Goal: Information Seeking & Learning: Learn about a topic

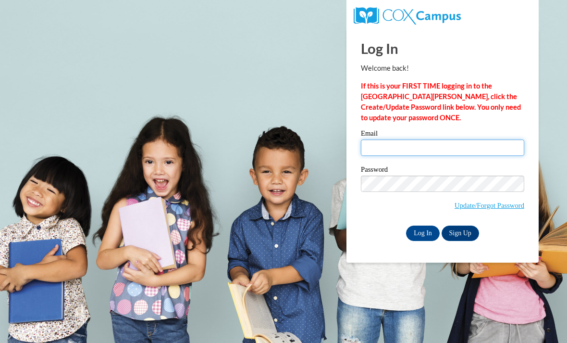
click at [483, 149] on input "Email" at bounding box center [442, 147] width 163 height 16
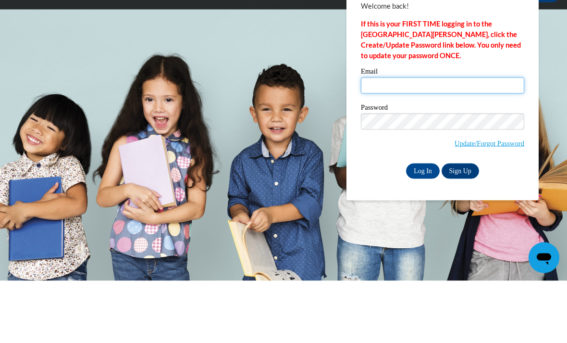
type input "alexxthomas@valdosta.edu"
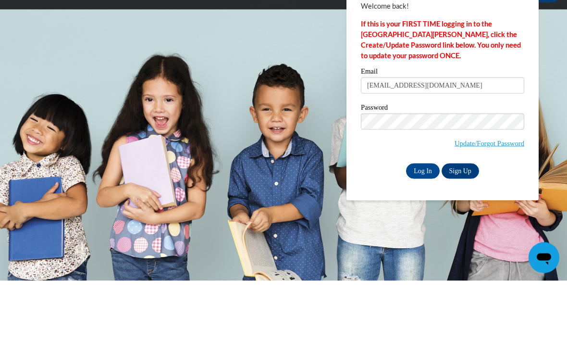
click at [423, 226] on input "Log In" at bounding box center [423, 233] width 34 height 15
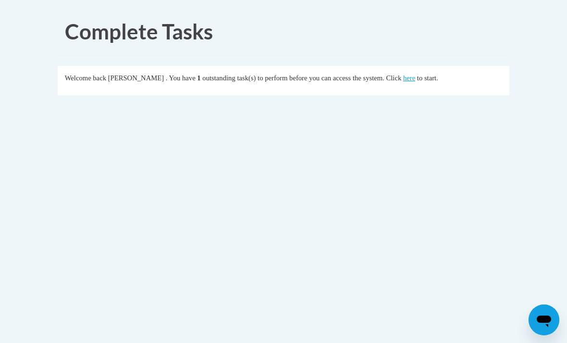
click at [403, 78] on link "here" at bounding box center [409, 78] width 12 height 8
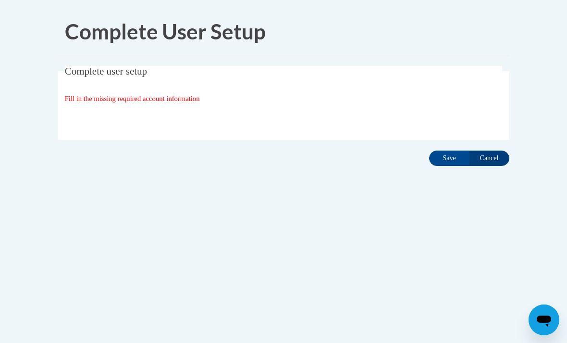
click at [449, 157] on input "Save" at bounding box center [449, 157] width 40 height 15
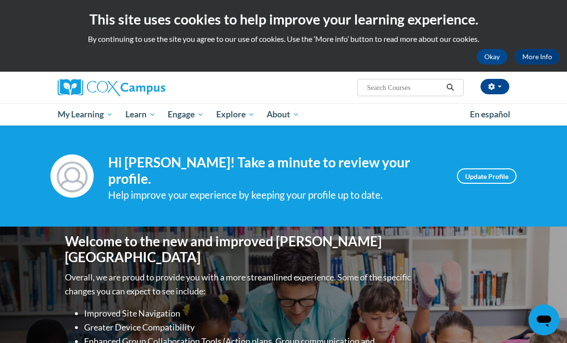
click at [401, 91] on input "Search..." at bounding box center [404, 88] width 77 height 12
type input "Vocabulary"
click at [457, 88] on button "Search" at bounding box center [450, 88] width 14 height 12
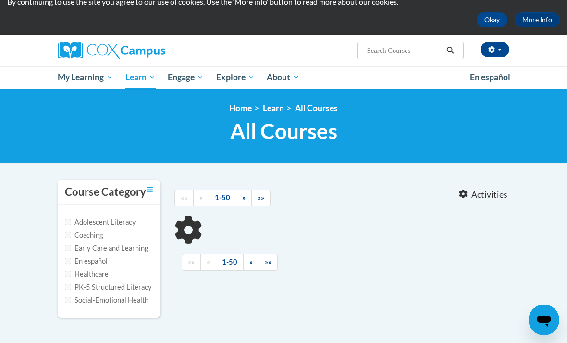
type input "Vocabulary"
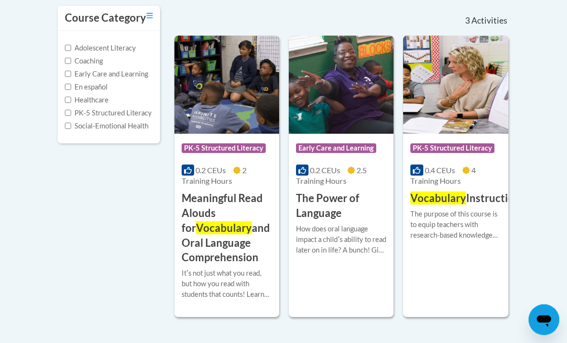
scroll to position [213, 0]
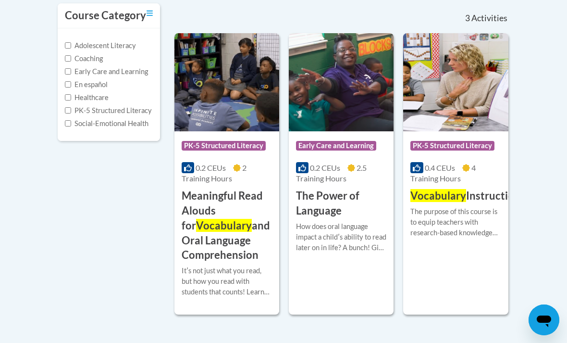
click at [458, 125] on img at bounding box center [455, 82] width 105 height 98
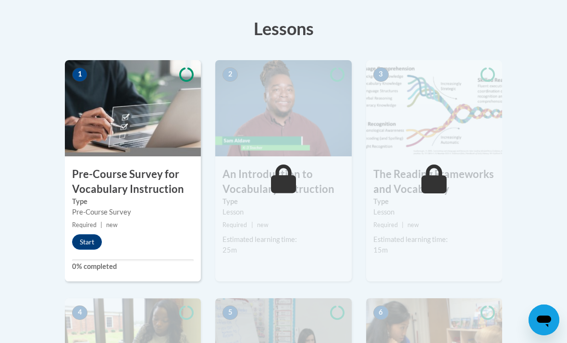
scroll to position [263, 0]
click at [94, 244] on button "Start" at bounding box center [87, 241] width 30 height 15
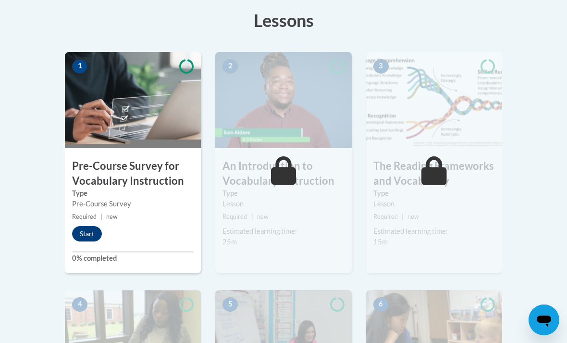
scroll to position [294, 0]
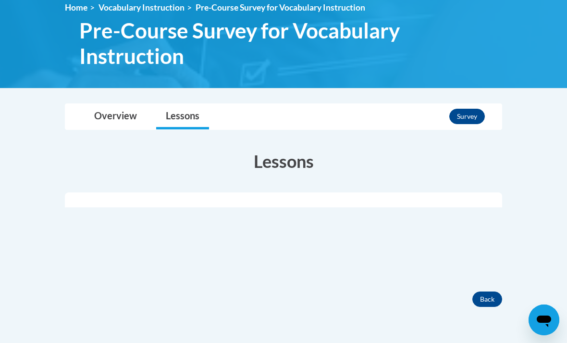
scroll to position [76, 0]
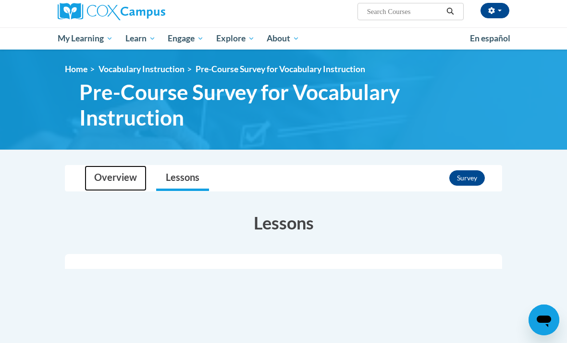
click at [128, 178] on link "Overview" at bounding box center [116, 177] width 62 height 25
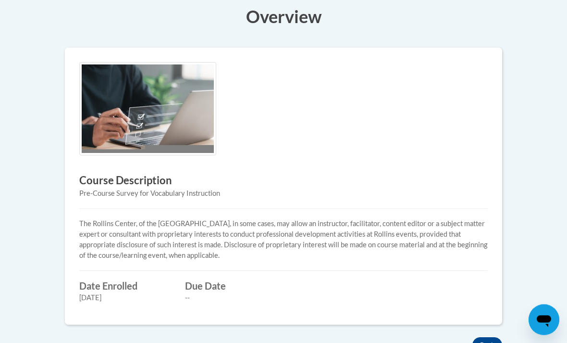
scroll to position [237, 0]
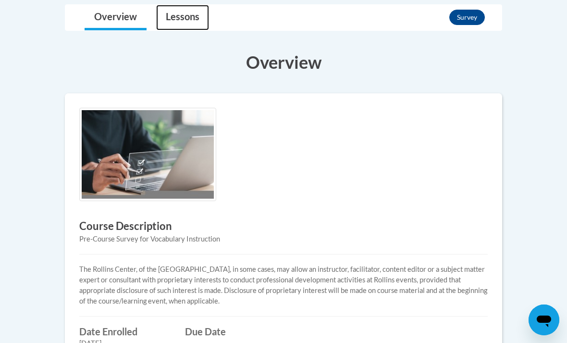
click at [184, 17] on link "Lessons" at bounding box center [182, 17] width 53 height 25
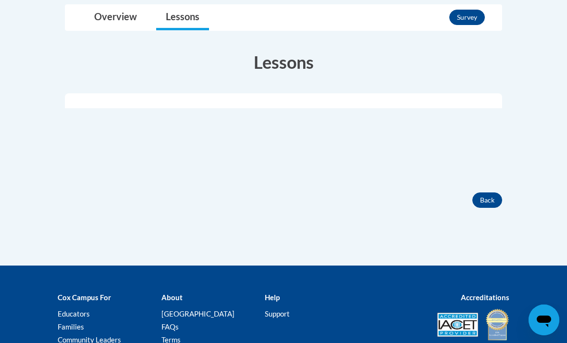
click at [485, 202] on button "Back" at bounding box center [488, 199] width 30 height 15
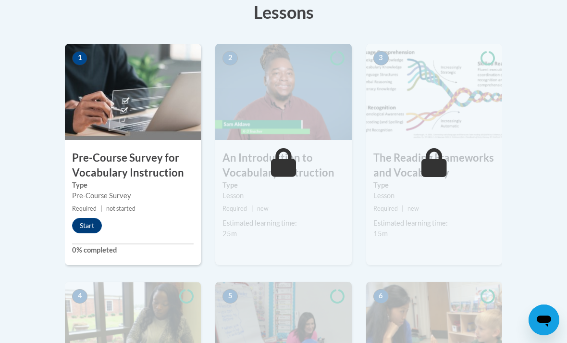
scroll to position [289, 0]
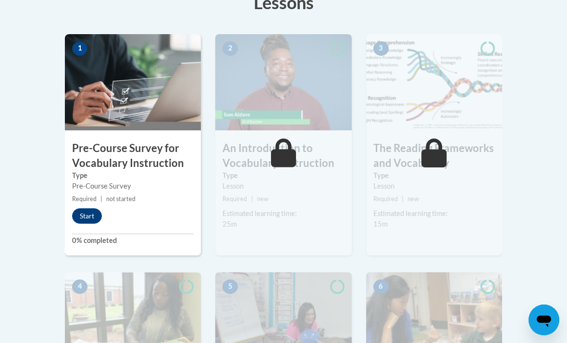
click at [89, 215] on button "Start" at bounding box center [87, 215] width 30 height 15
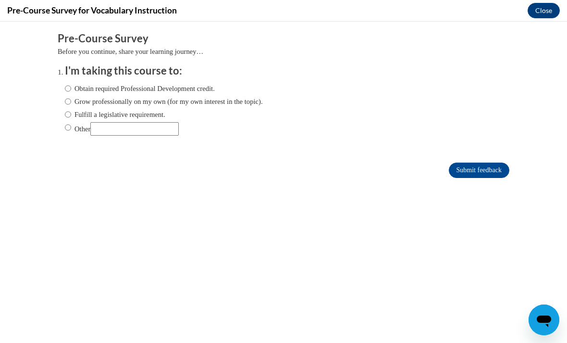
scroll to position [0, 0]
click at [68, 88] on input "Obtain required Professional Development credit." at bounding box center [68, 88] width 6 height 11
radio input "true"
click at [463, 173] on input "Submit feedback" at bounding box center [479, 170] width 61 height 15
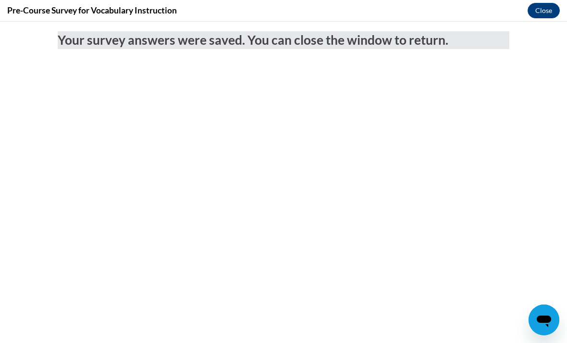
click at [550, 8] on button "Close" at bounding box center [544, 10] width 32 height 15
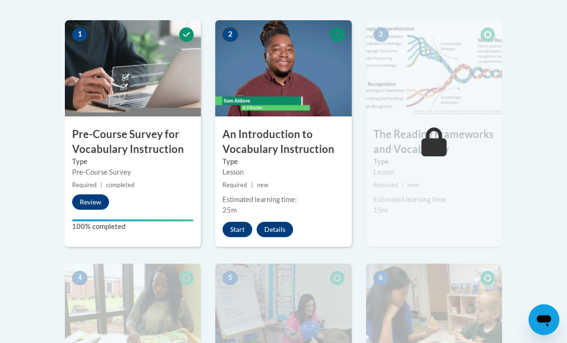
click at [230, 224] on button "Start" at bounding box center [238, 229] width 30 height 15
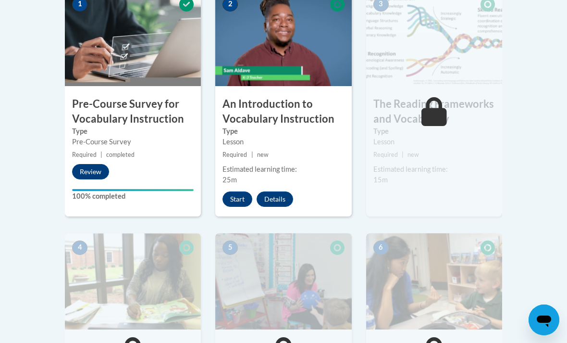
scroll to position [334, 0]
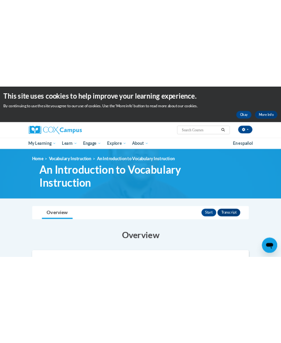
scroll to position [1, 0]
